Goal: Find specific page/section: Find specific page/section

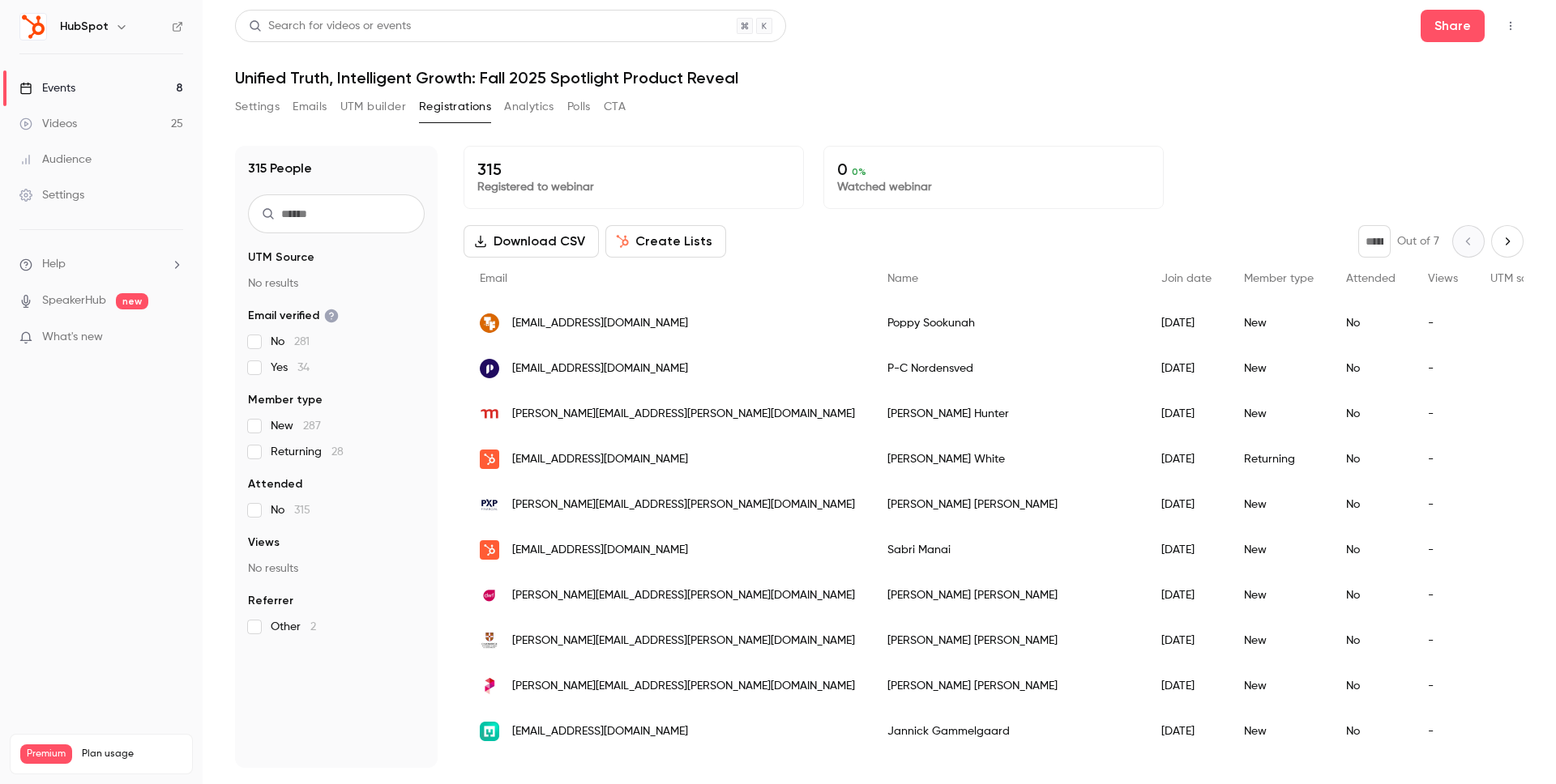
click at [59, 93] on div "Events" at bounding box center [47, 88] width 56 height 17
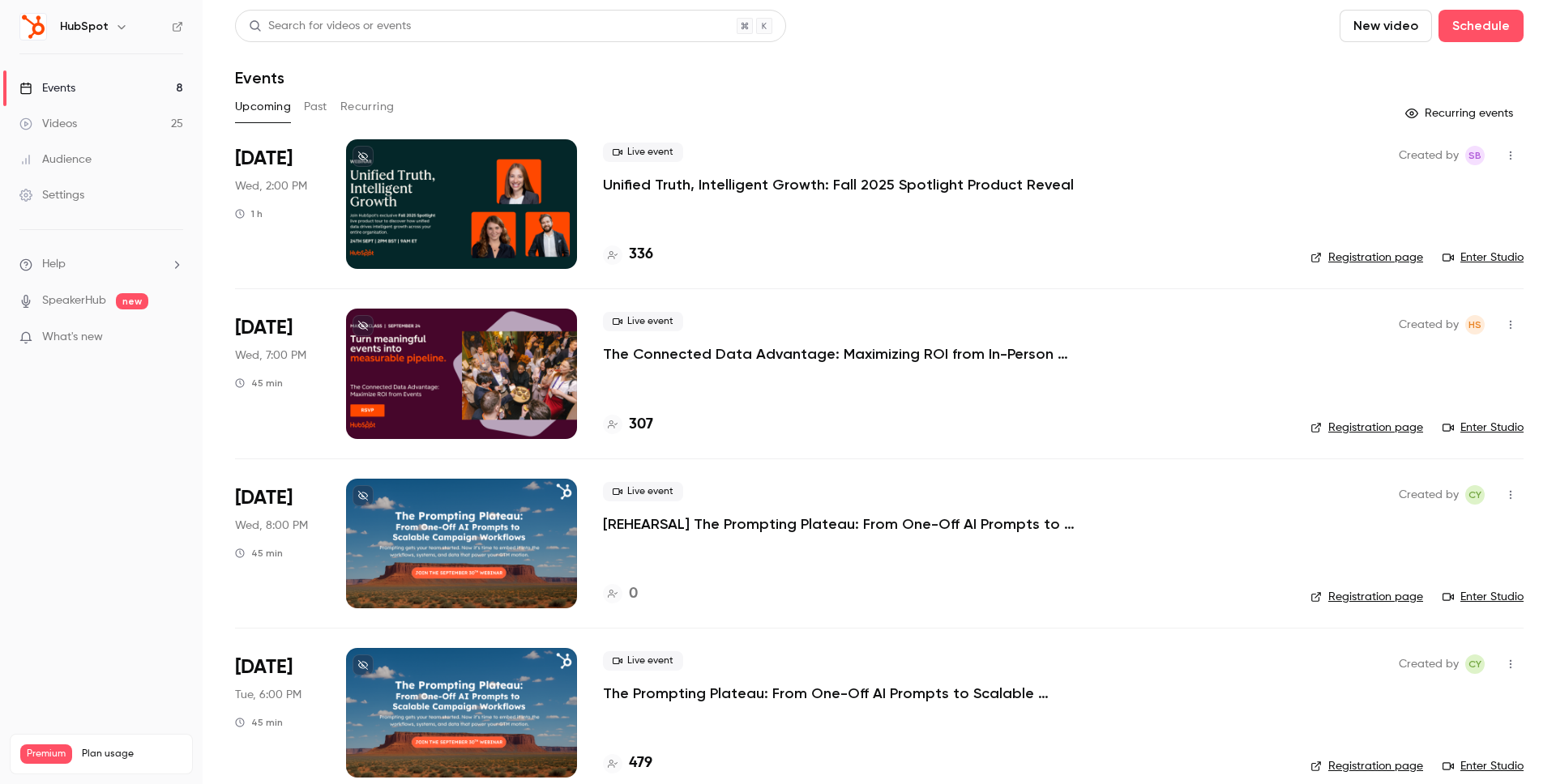
click at [118, 26] on icon "button" at bounding box center [121, 26] width 13 height 13
click at [238, 153] on icon at bounding box center [239, 149] width 12 height 12
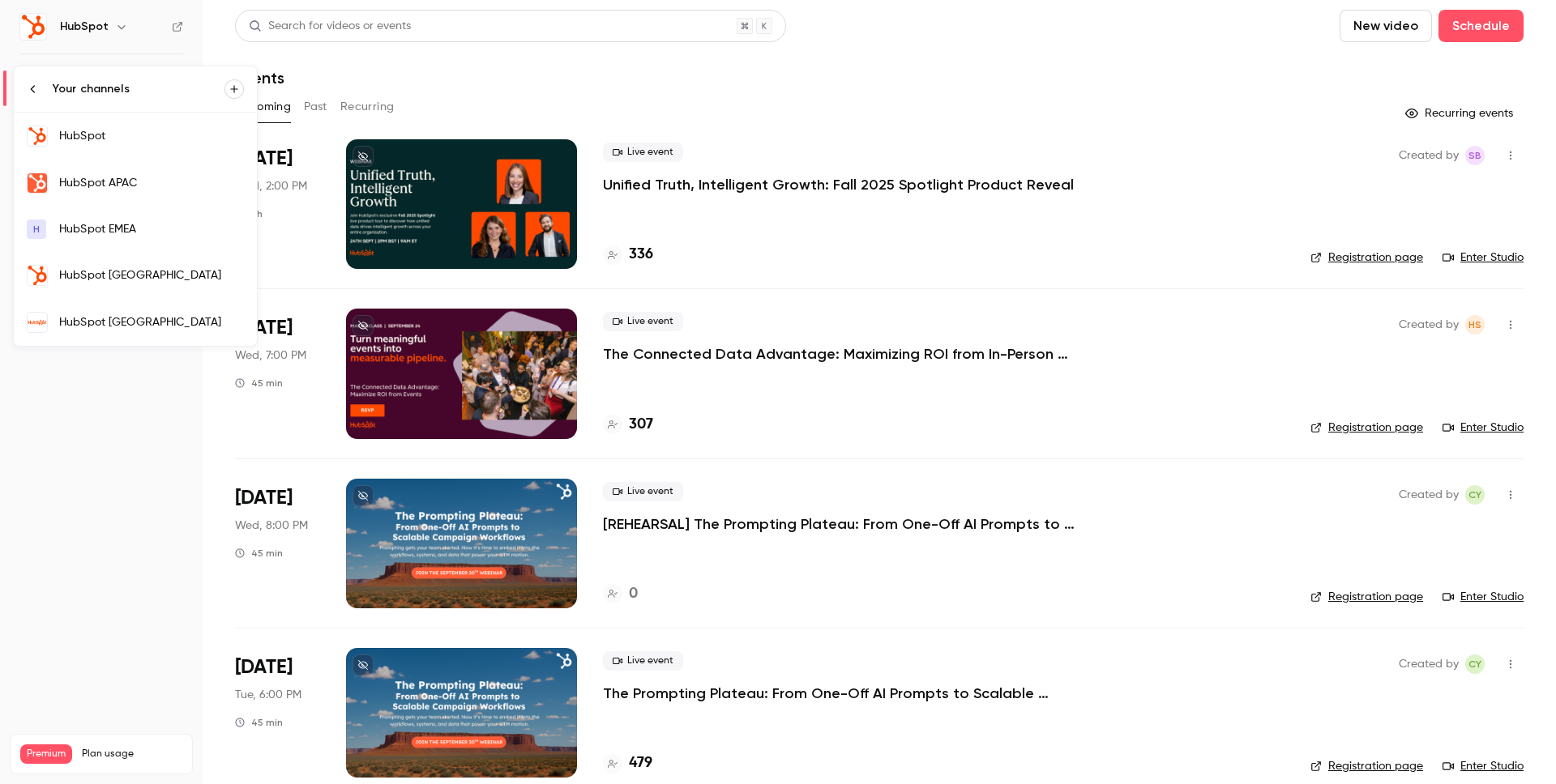
click at [872, 71] on div at bounding box center [778, 392] width 1556 height 784
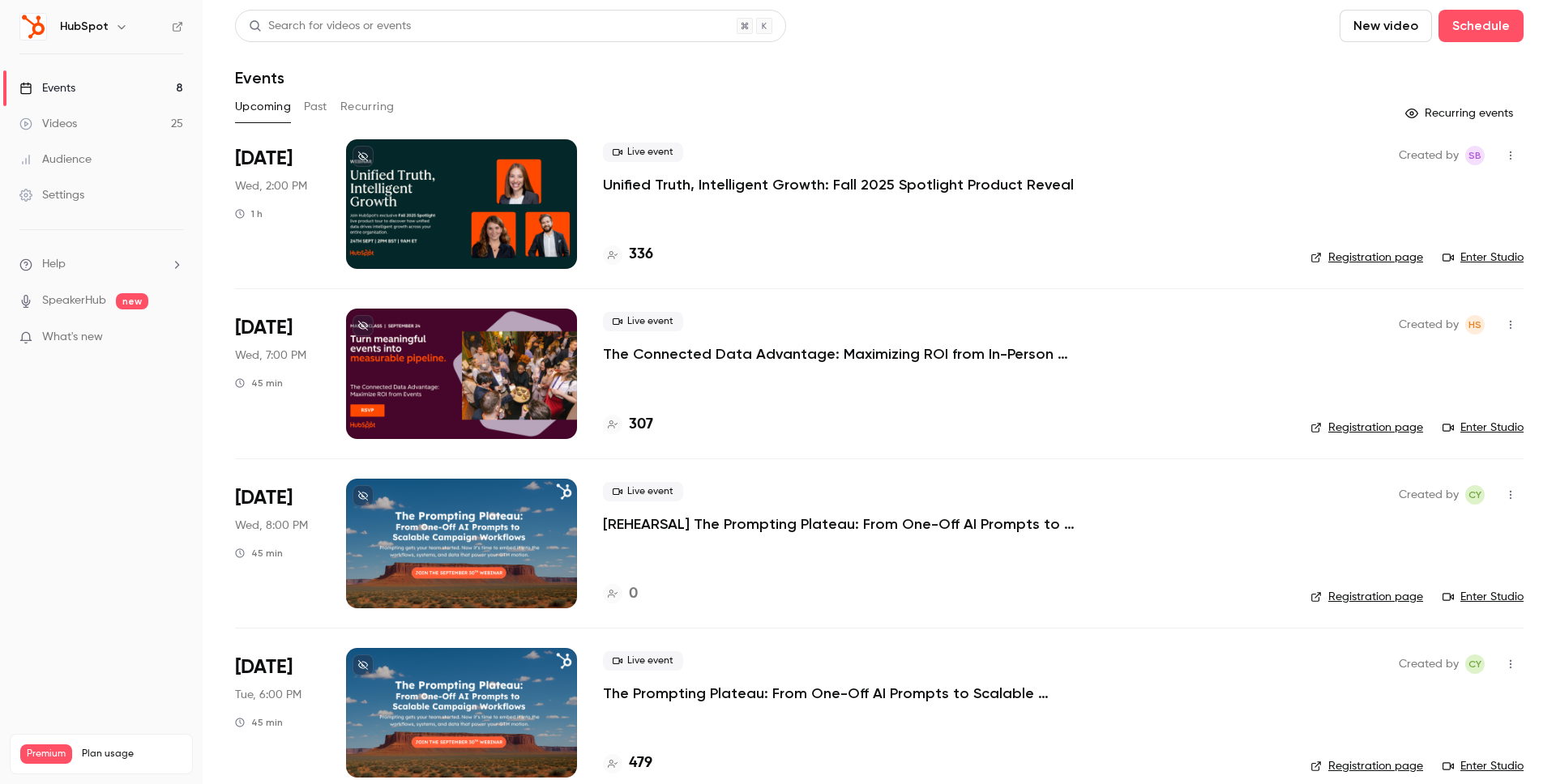
click at [747, 186] on p "Unified Truth, Intelligent Growth: Fall 2025 Spotlight Product Reveal" at bounding box center [838, 185] width 471 height 19
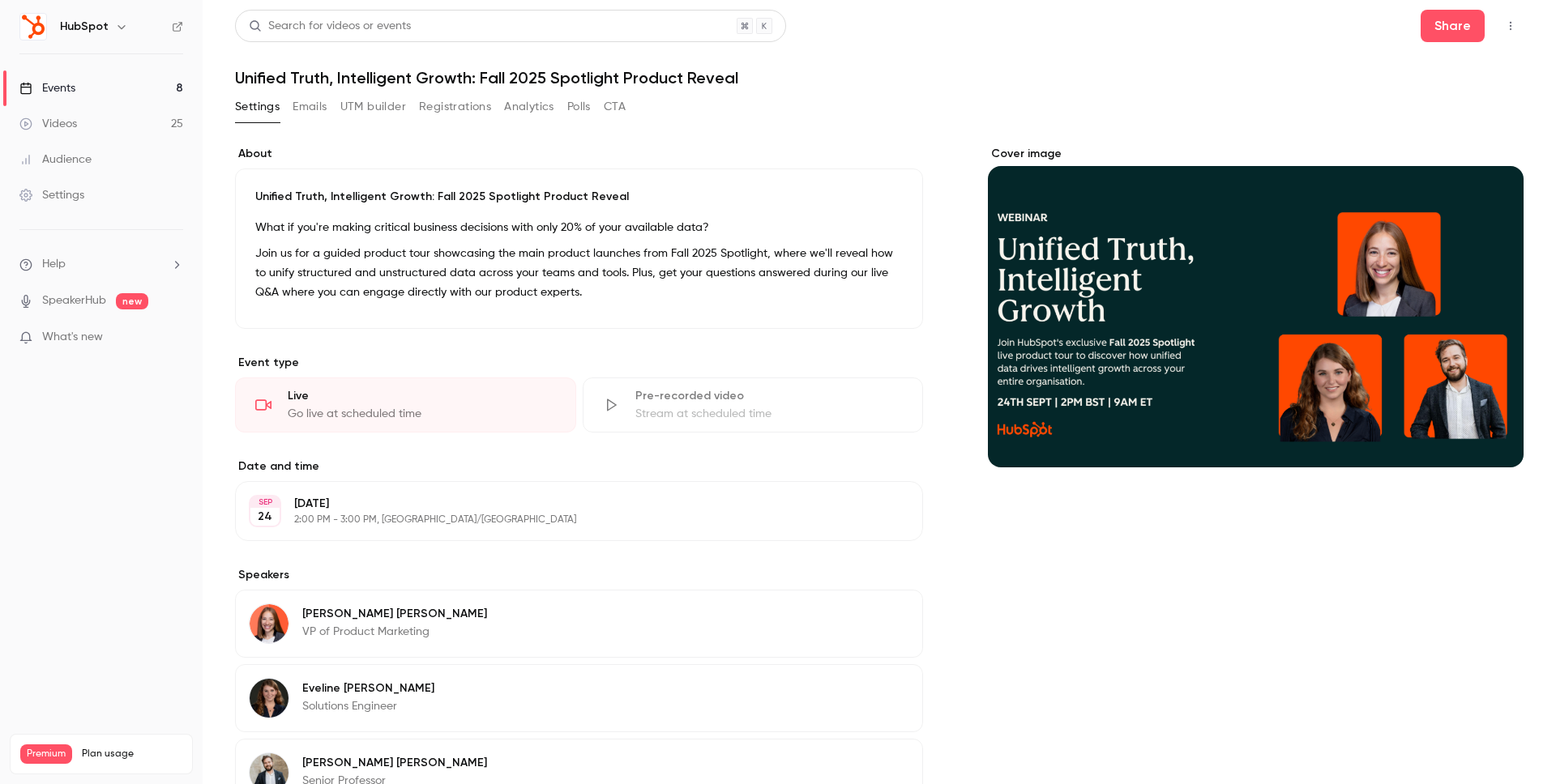
click at [297, 109] on button "Emails" at bounding box center [309, 106] width 34 height 26
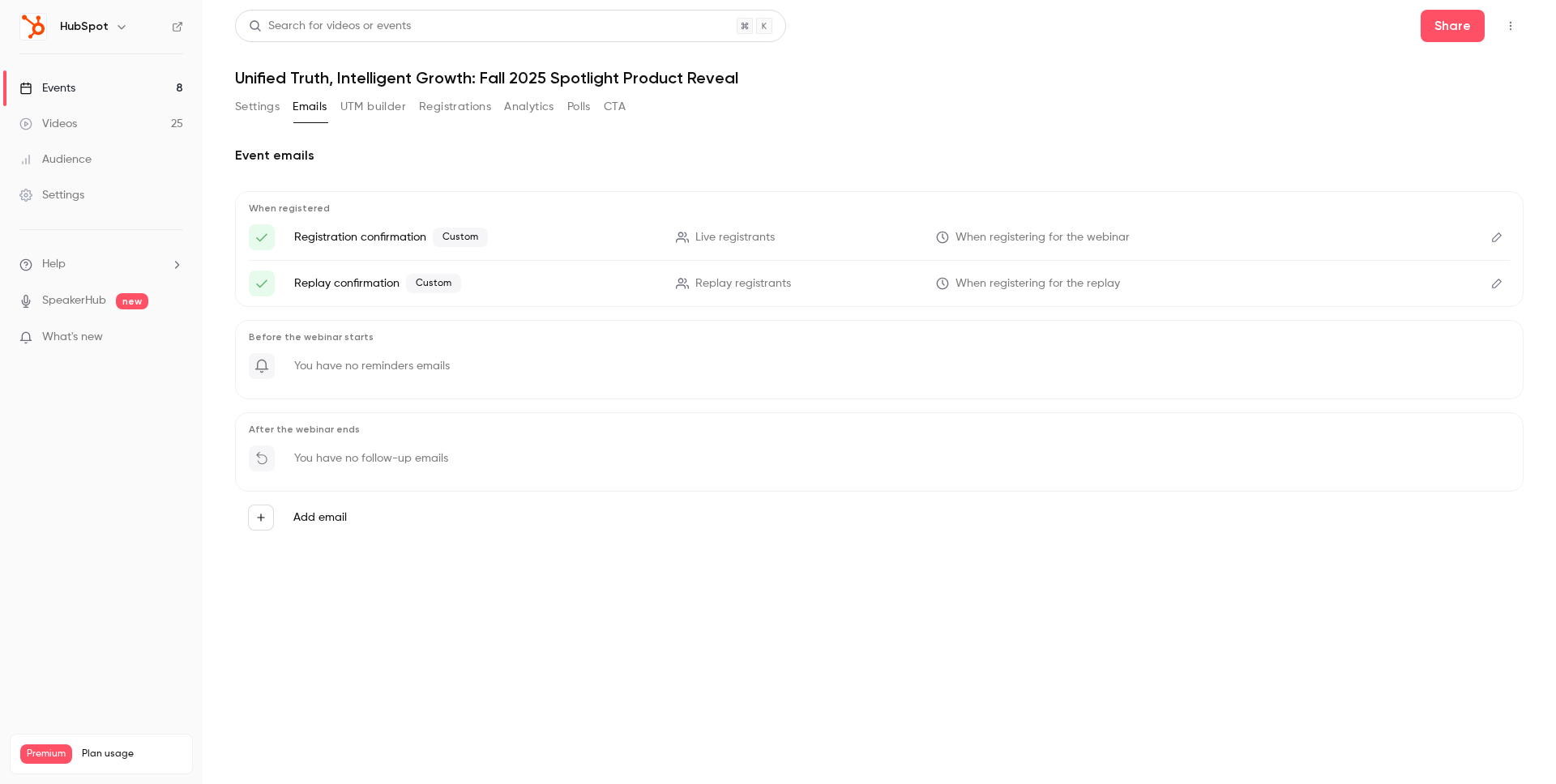
click at [98, 135] on link "Videos 25" at bounding box center [101, 124] width 203 height 36
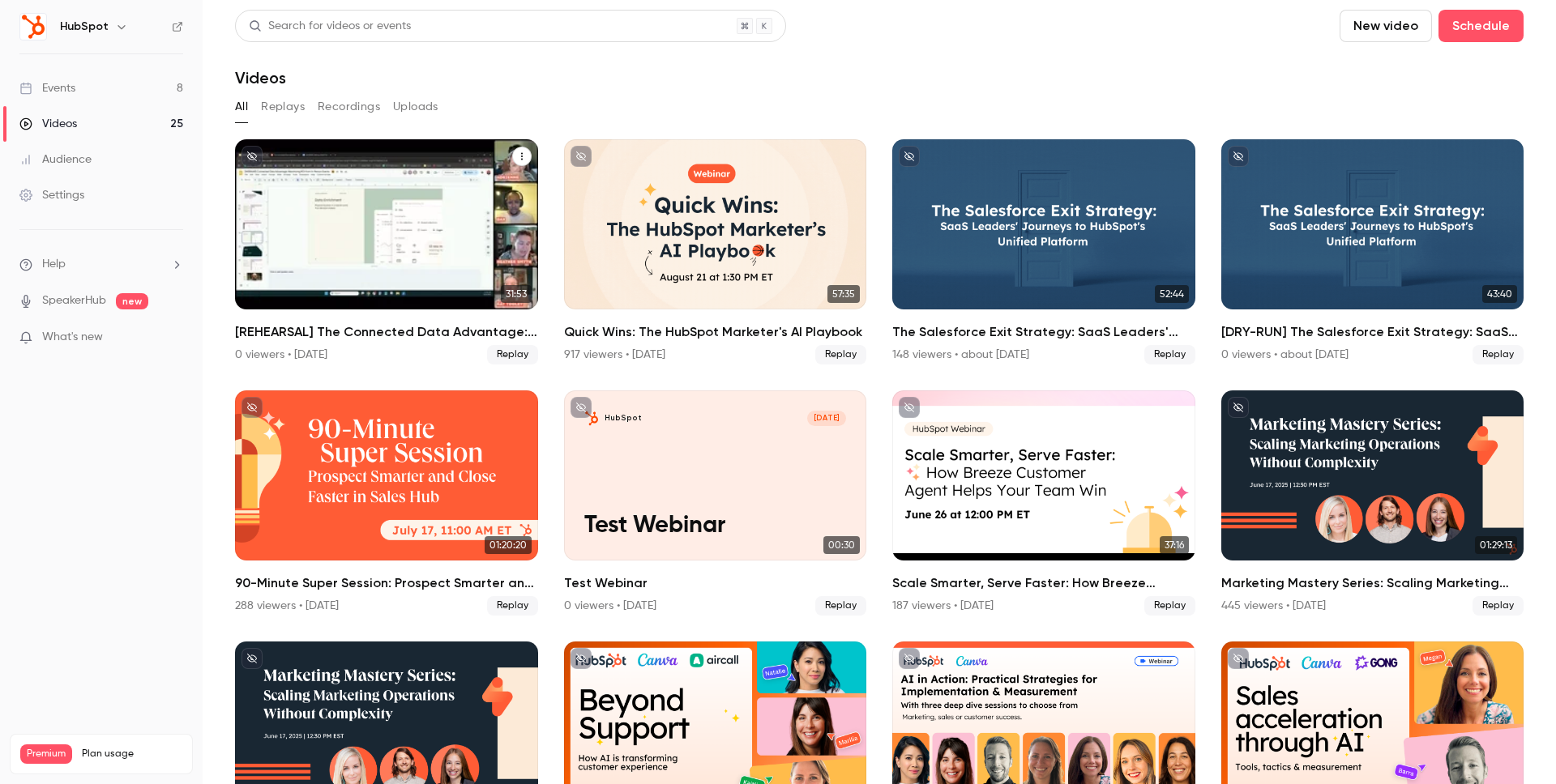
click at [425, 238] on div "[REHEARSAL] The Connected Data Advantage: Maximizing ROI from In-Person Events" at bounding box center [386, 224] width 303 height 170
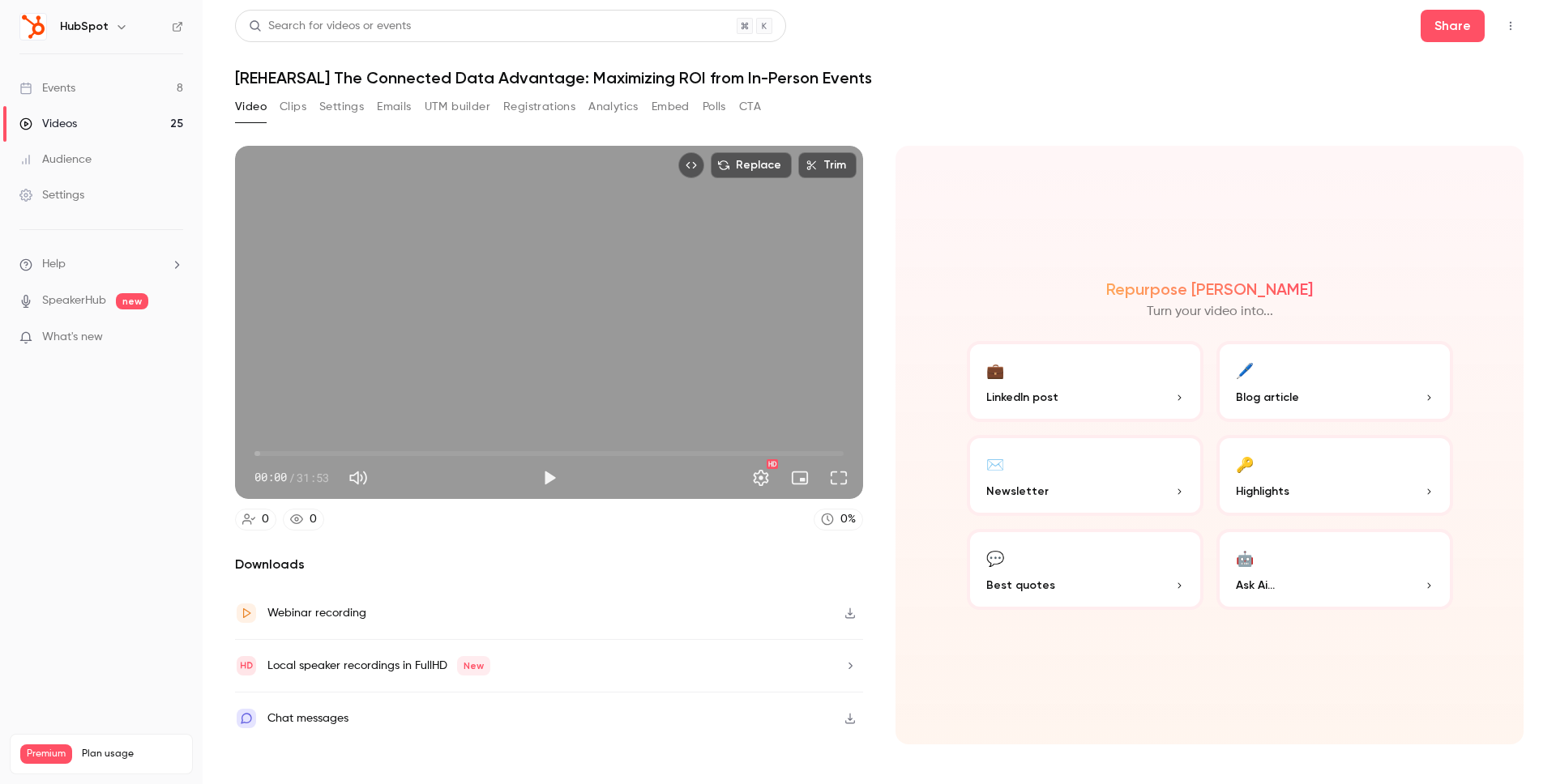
click at [652, 109] on button "Embed" at bounding box center [670, 106] width 38 height 26
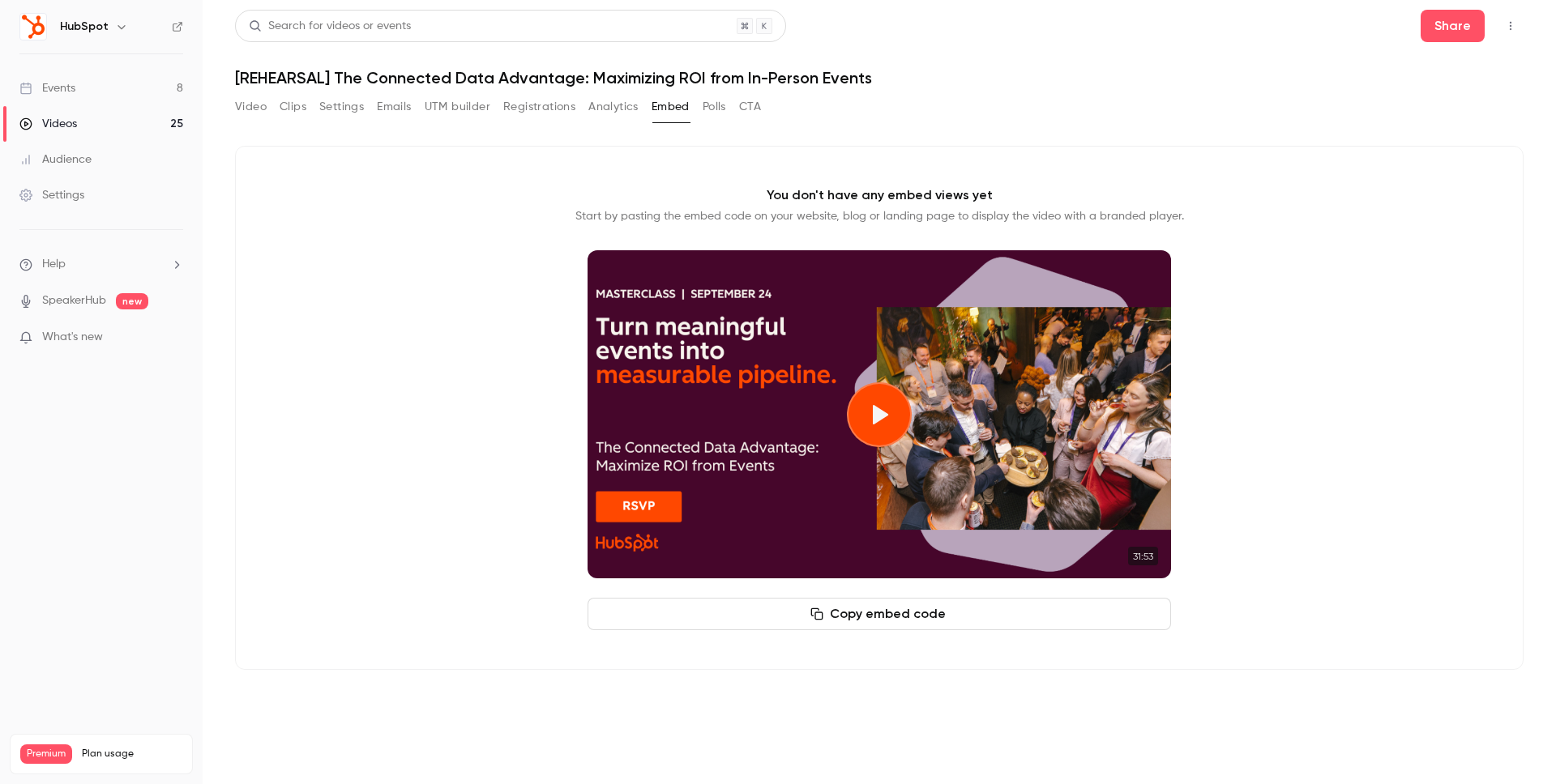
click at [252, 108] on button "Video" at bounding box center [250, 106] width 31 height 26
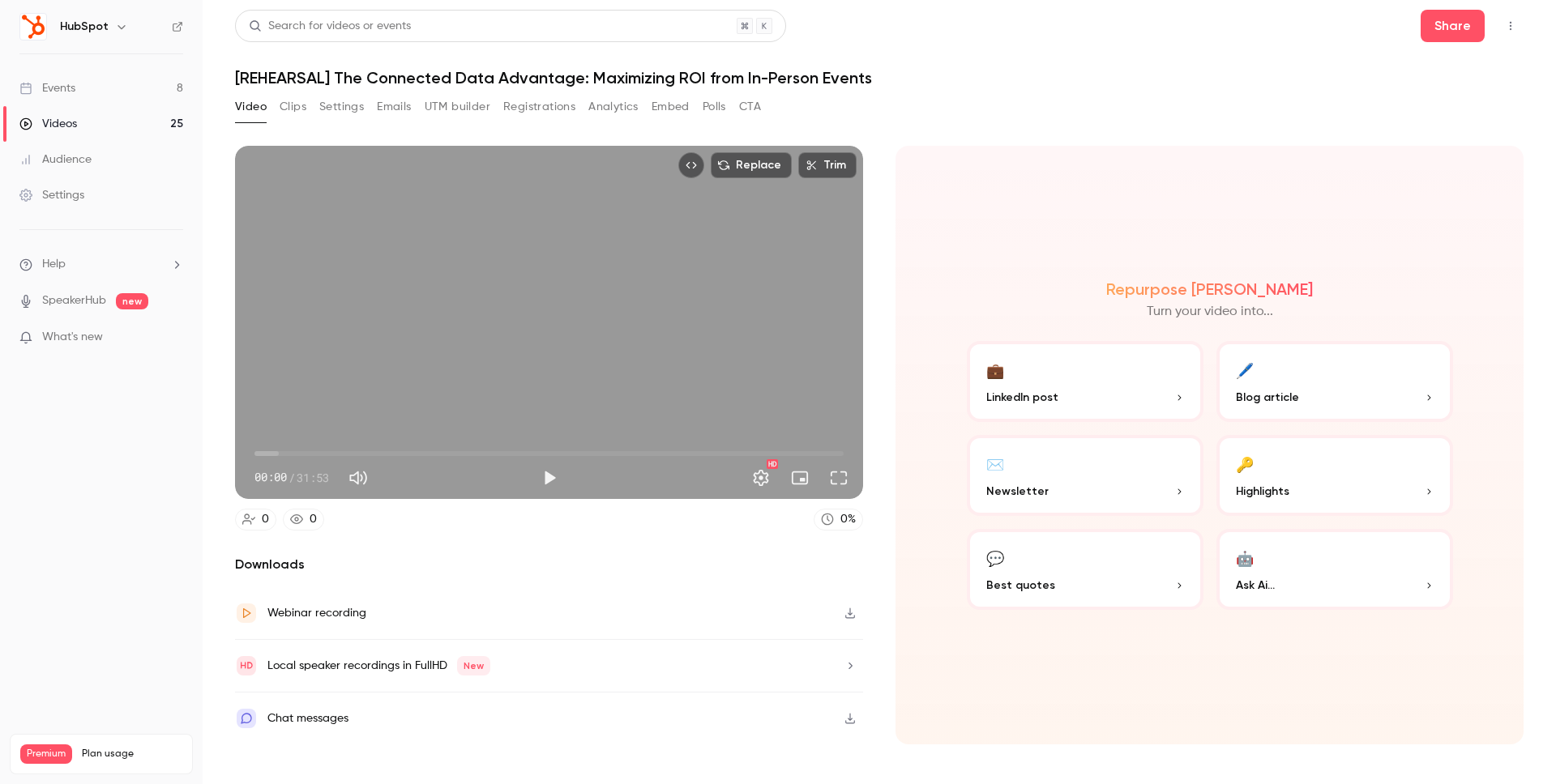
click at [914, 116] on div "Video Clips Settings Emails UTM builder Registrations Analytics Embed Polls CTA" at bounding box center [879, 109] width 1288 height 32
click at [57, 89] on div "Events" at bounding box center [47, 88] width 56 height 17
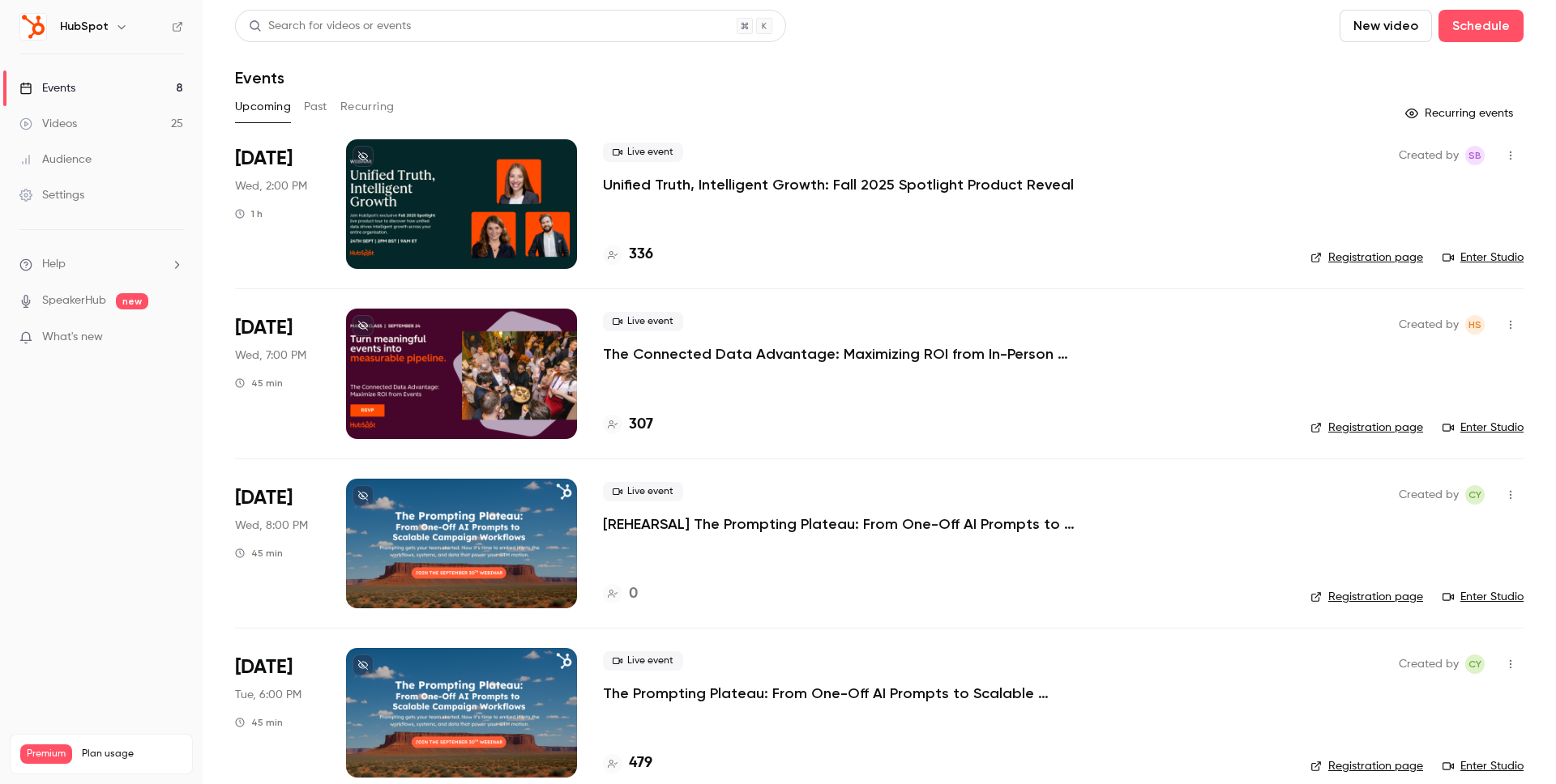
click at [377, 238] on div at bounding box center [461, 204] width 231 height 130
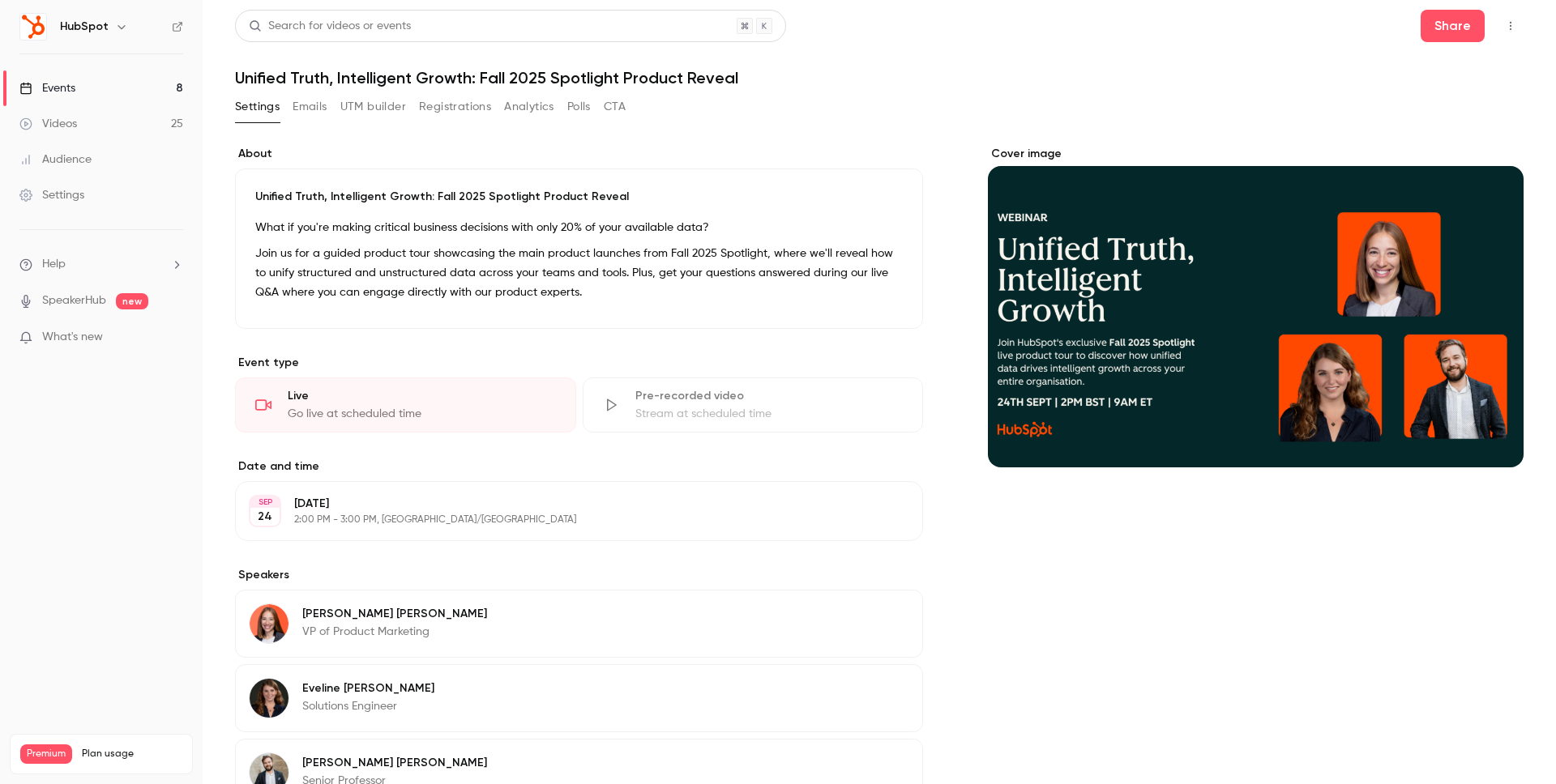
click at [122, 121] on link "Videos 25" at bounding box center [101, 124] width 203 height 36
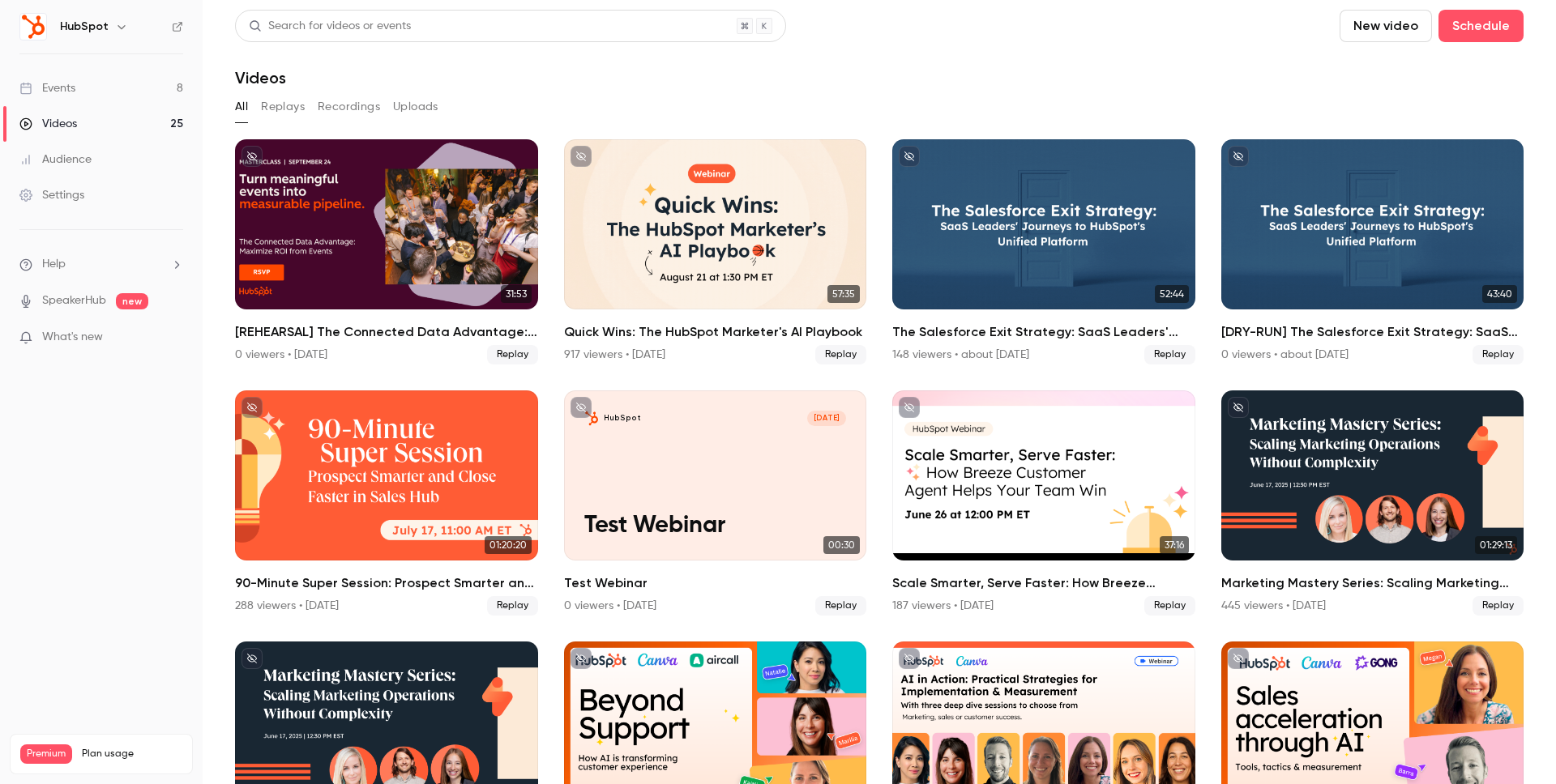
click at [1025, 25] on div "Search for videos or events New video Schedule" at bounding box center [879, 25] width 1288 height 32
